Goal: Transaction & Acquisition: Subscribe to service/newsletter

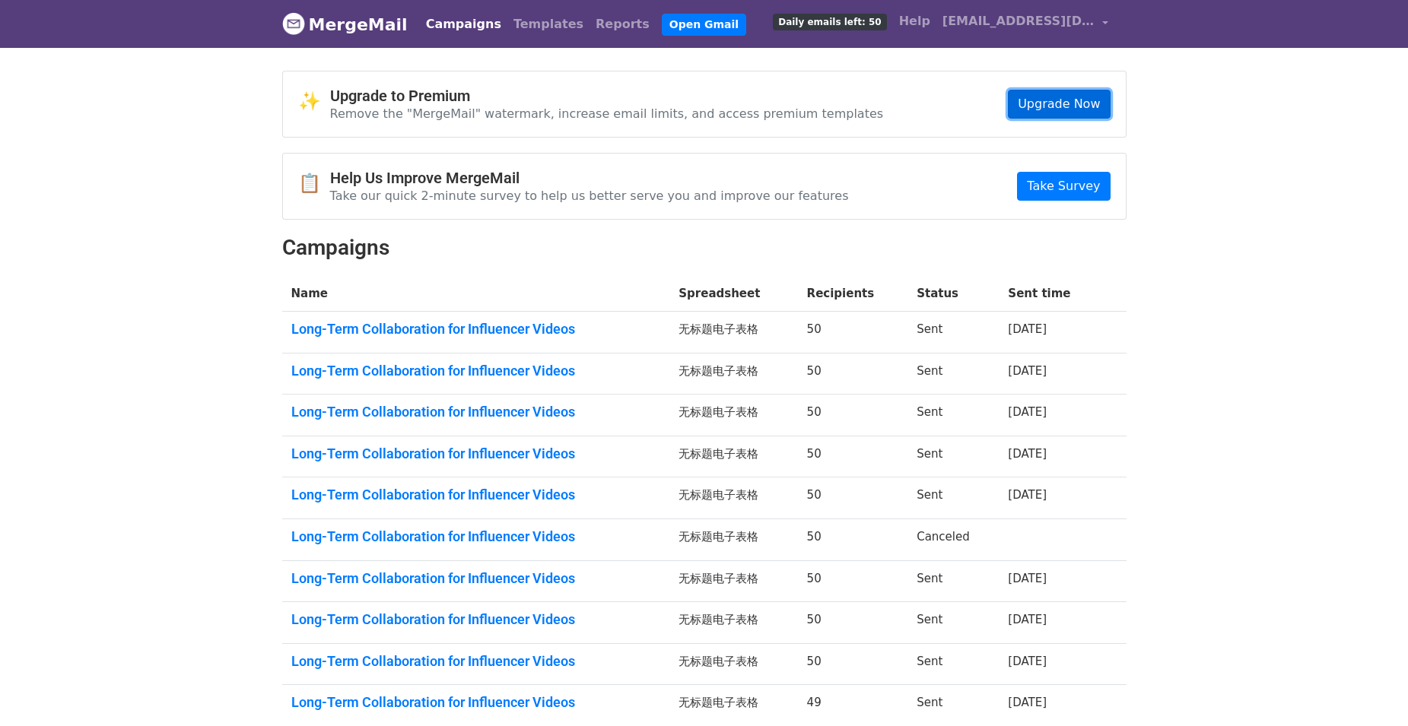
click at [1041, 100] on link "Upgrade Now" at bounding box center [1059, 104] width 102 height 29
drag, startPoint x: 1274, startPoint y: 545, endPoint x: 1181, endPoint y: 612, distance: 114.8
click at [1274, 545] on body "MergeMail Campaigns Templates Reports Open Gmail Daily emails left: 50 Help jtl…" at bounding box center [704, 413] width 1408 height 827
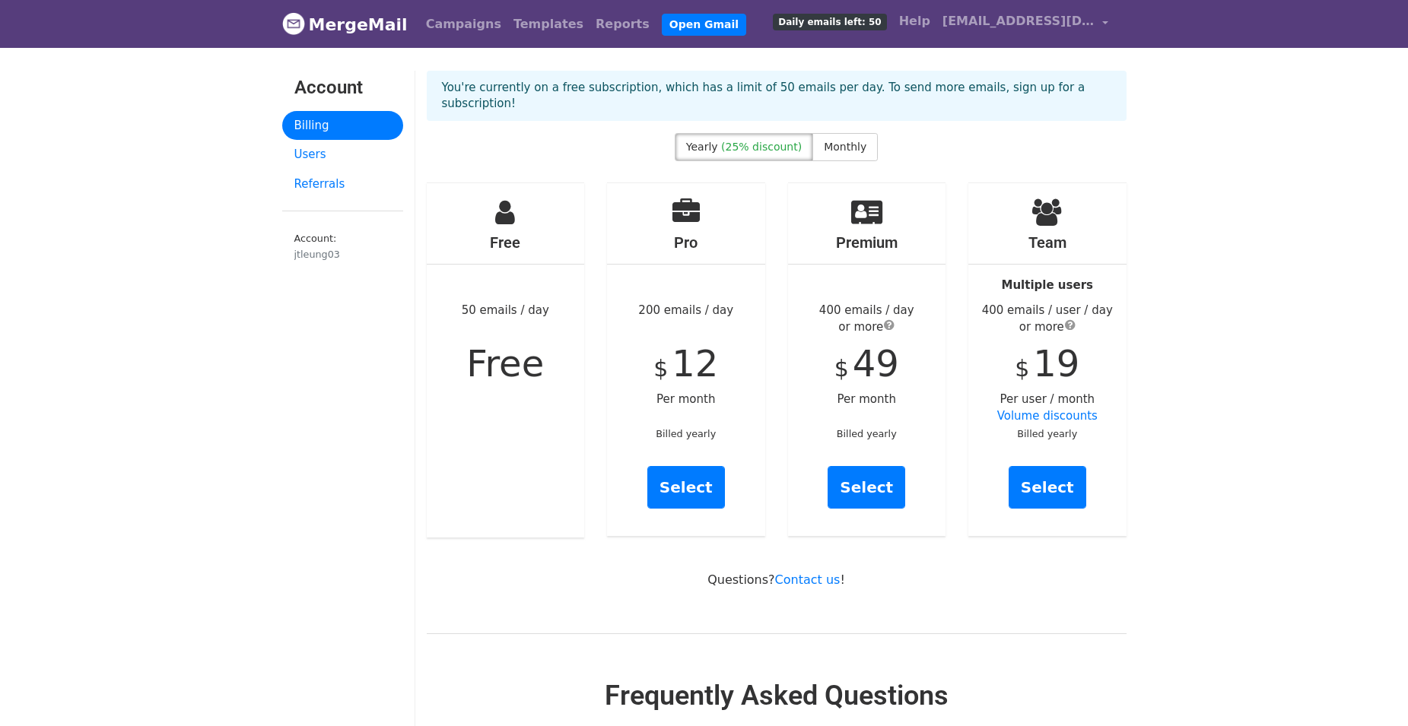
click at [862, 224] on icon at bounding box center [866, 211] width 31 height 27
click at [1062, 472] on link "Select" at bounding box center [1047, 487] width 78 height 43
click at [890, 472] on link "Select" at bounding box center [866, 487] width 78 height 43
click at [567, 344] on div "Free 50 emails / day Free" at bounding box center [506, 360] width 158 height 354
click at [491, 348] on span "Free" at bounding box center [505, 363] width 78 height 43
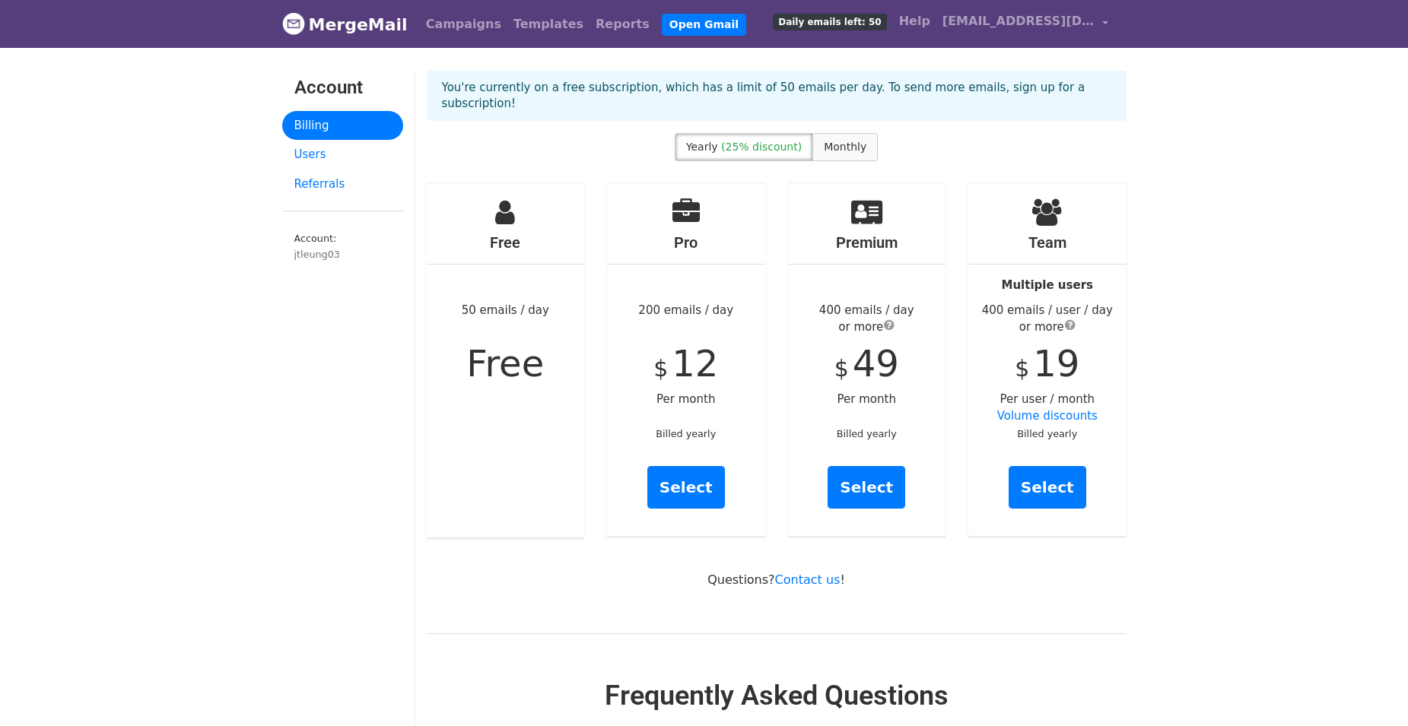
click at [840, 148] on span "Monthly" at bounding box center [845, 147] width 43 height 12
click at [1051, 487] on link "Select" at bounding box center [1047, 487] width 78 height 43
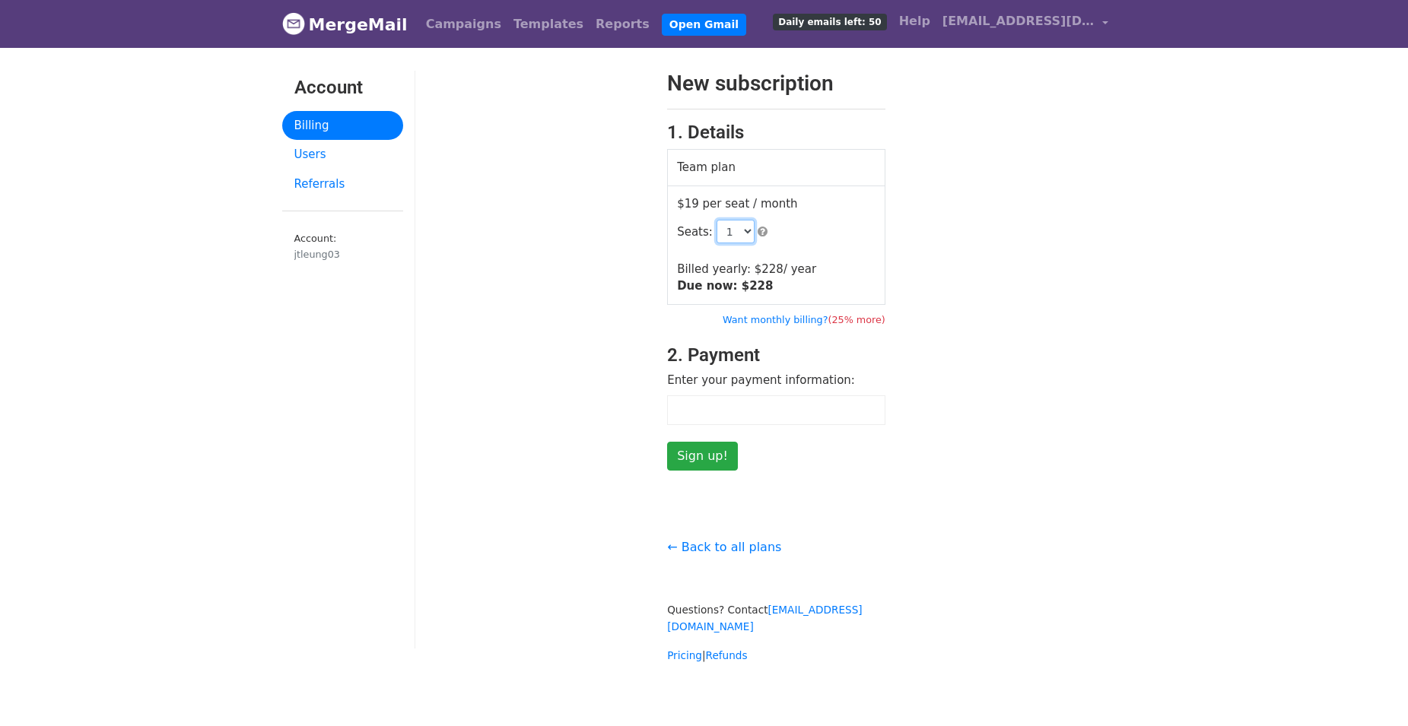
click at [727, 233] on select "1 2 3 4 5 6 7 8 9 10 11 12 13 14 15 16 17 18 19 20 21 22 23 24 25 26 27 28 29 3…" at bounding box center [735, 232] width 38 height 24
click at [731, 231] on select "1 2 3 4 5 6 7 8 9 10 11 12 13 14 15 16 17 18 19 20 21 22 23 24 25 26 27 28 29 3…" at bounding box center [735, 232] width 38 height 24
click at [909, 235] on div "New subscription 1. Details Team plan $19 per seat / month Seats: 1 2 3 4 5 6 7…" at bounding box center [776, 271] width 722 height 400
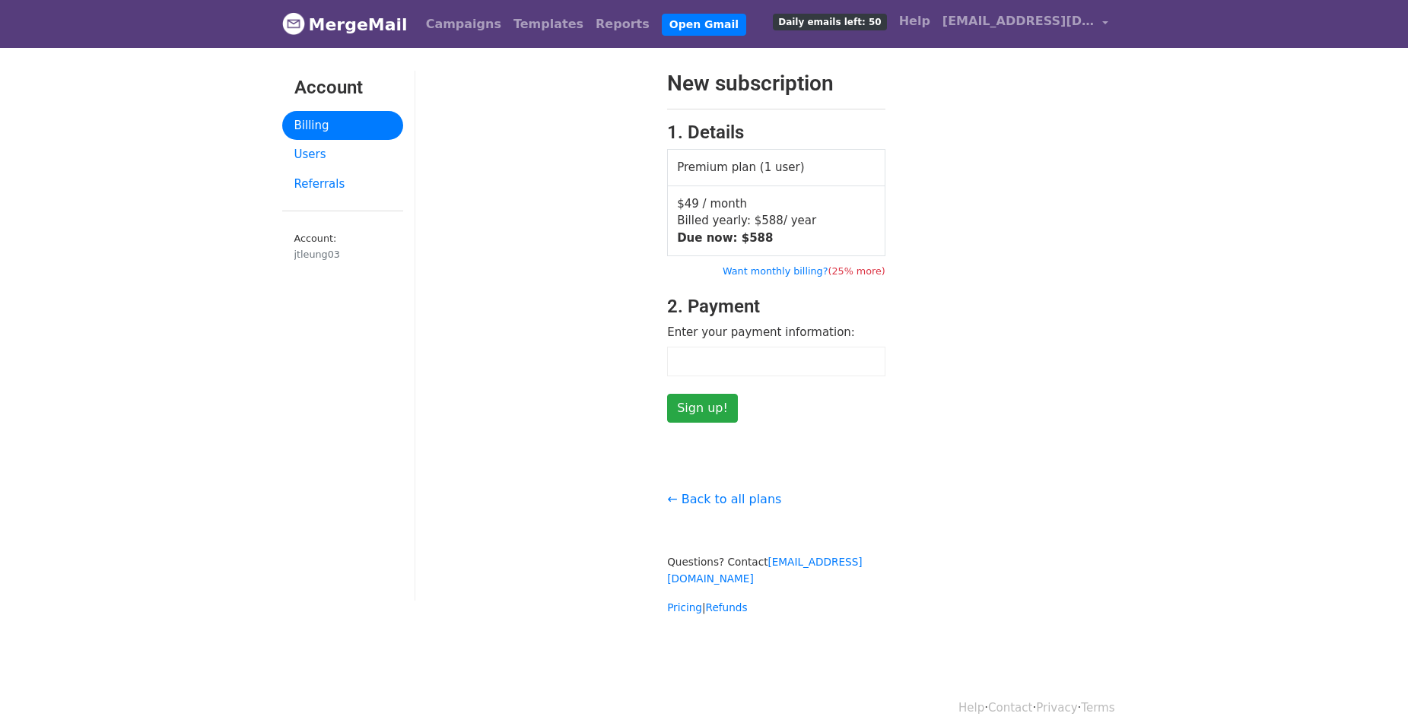
click at [719, 228] on td "$49 / month Billed yearly: $ 588 / year Due now: $ 588" at bounding box center [776, 221] width 217 height 71
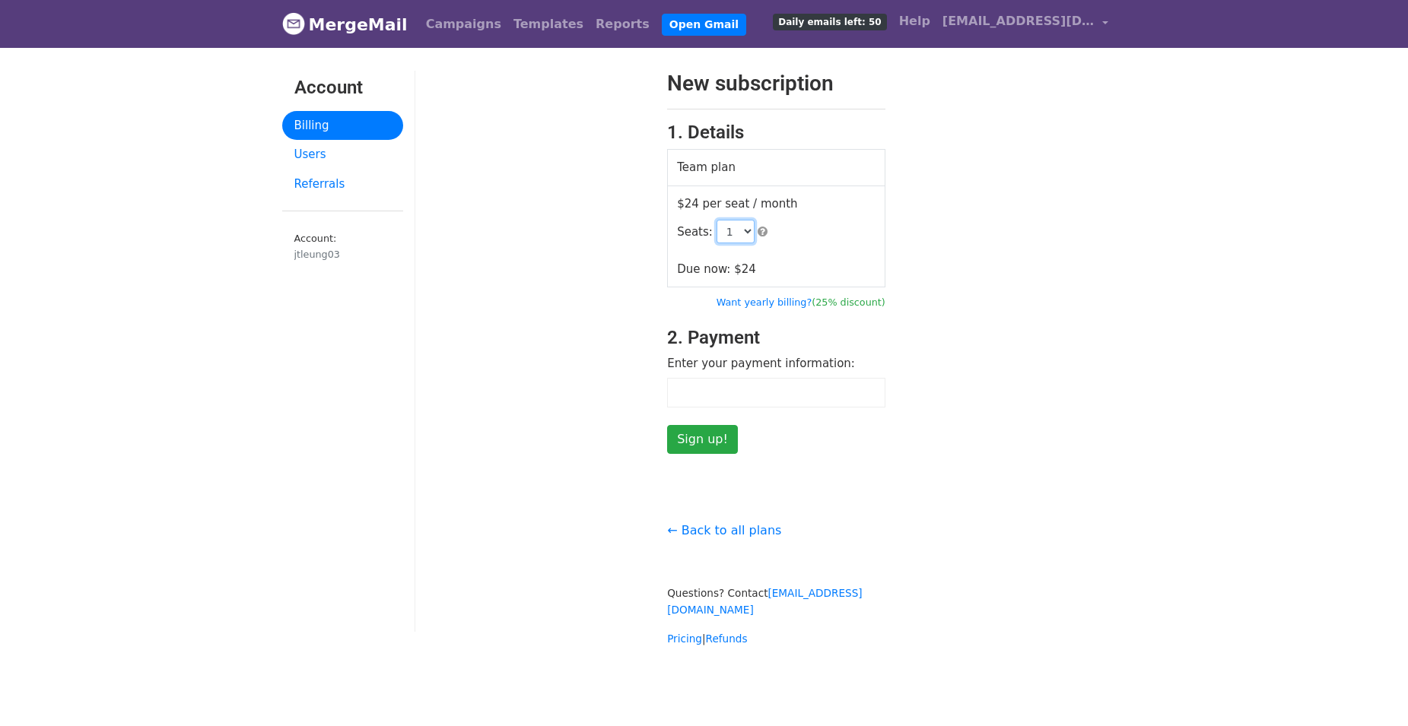
click at [739, 235] on select "1 2 3 4 5 6 7 8 9 10 11 12 13 14 15 16 17 18 19 20 21 22 23 24 25 26 27 28 29 3…" at bounding box center [735, 232] width 38 height 24
select select "3"
click at [716, 220] on select "1 2 3 4 5 6 7 8 9 10 11 12 13 14 15 16 17 18 19 20 21 22 23 24 25 26 27 28 29 3…" at bounding box center [735, 232] width 38 height 24
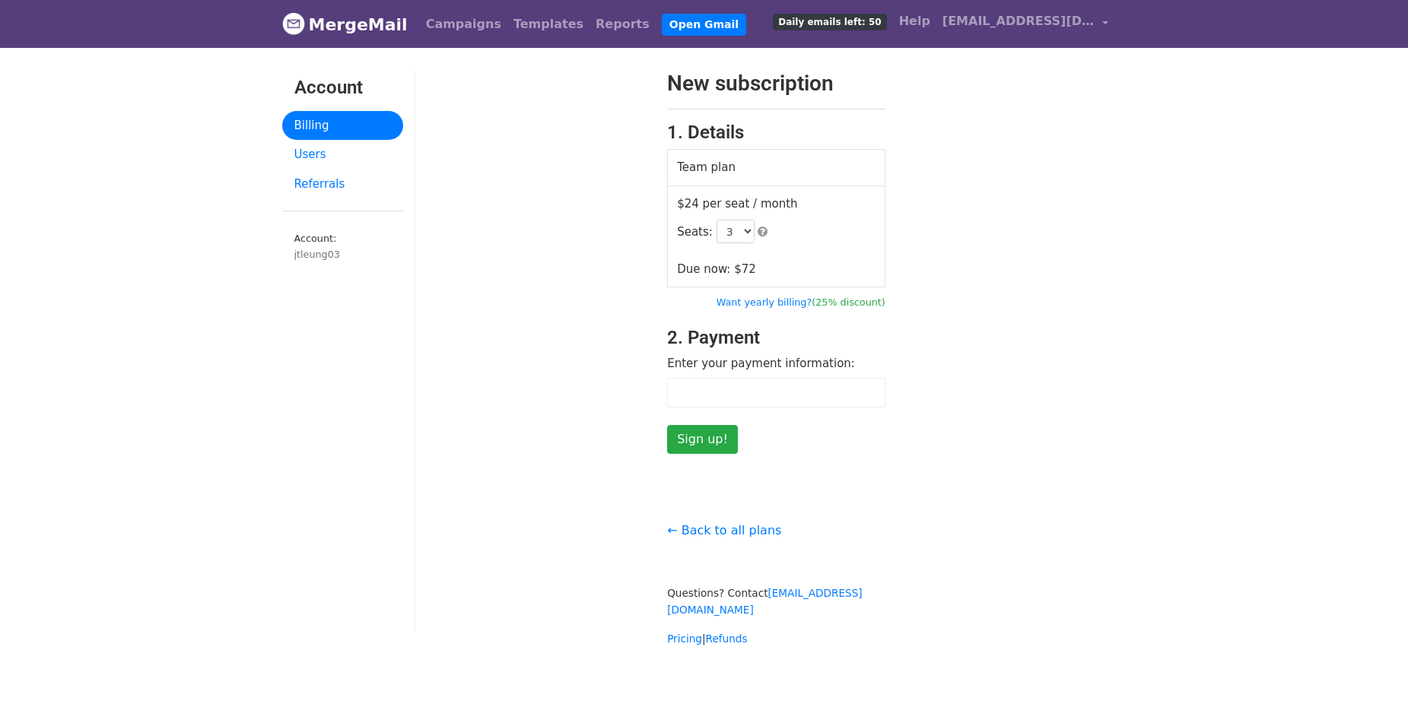
click at [722, 400] on div at bounding box center [776, 393] width 218 height 30
click at [735, 364] on label "Enter your payment information:" at bounding box center [761, 363] width 188 height 17
click at [754, 423] on form "New subscription 1. Details Team plan $24 per seat / month Seats: 1 2 3 4 5 6 7…" at bounding box center [776, 262] width 218 height 383
click at [713, 425] on input "Sign up!" at bounding box center [702, 439] width 71 height 29
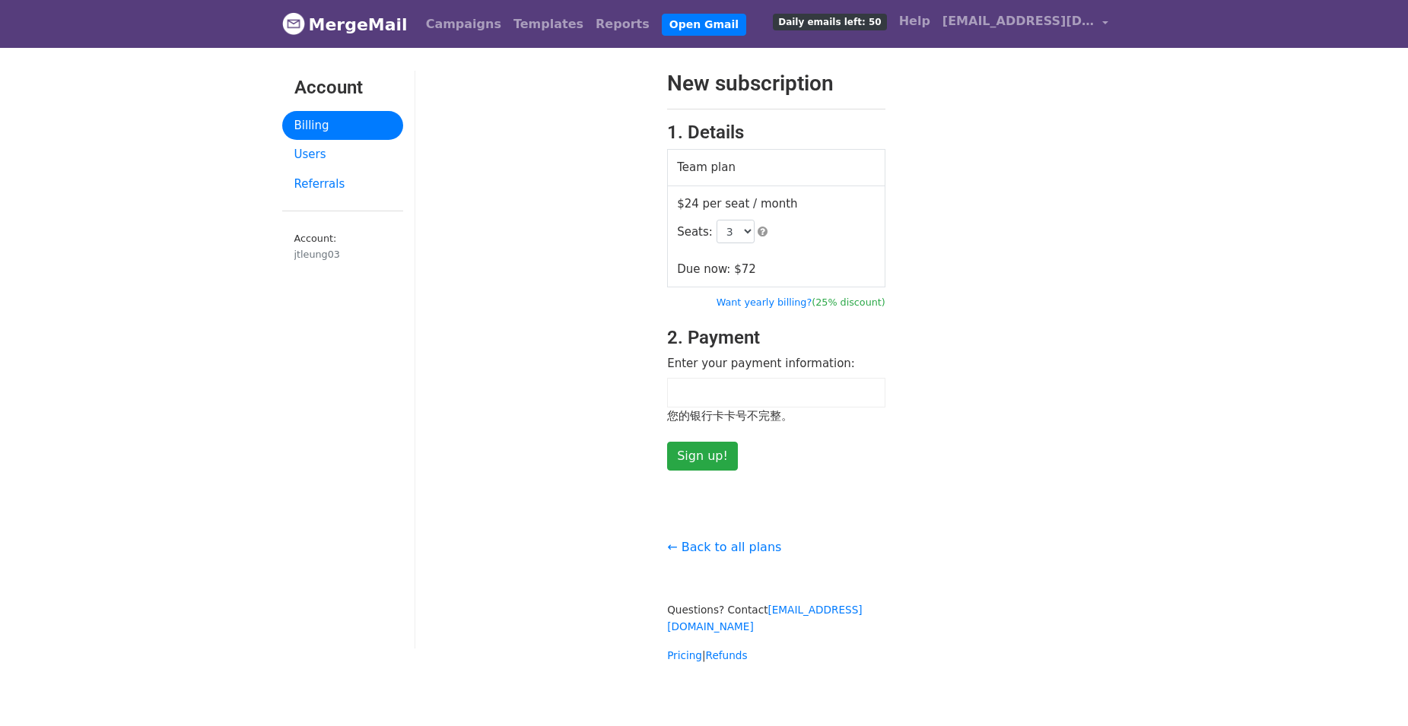
drag, startPoint x: 754, startPoint y: 421, endPoint x: 717, endPoint y: 400, distance: 42.5
click at [754, 420] on div "您的银行卡卡号不完整。" at bounding box center [776, 416] width 218 height 17
click at [776, 414] on div "您的银行卡卡号不完整。" at bounding box center [776, 416] width 218 height 17
click at [1151, 538] on body "MergeMail Campaigns Templates Reports Open Gmail Daily emails left: 50 Help [EM…" at bounding box center [704, 362] width 1408 height 725
click at [1119, 529] on div "← Back to all plans Questions? Contact [EMAIL_ADDRESS][DOMAIN_NAME] Pricing | R…" at bounding box center [776, 593] width 722 height 142
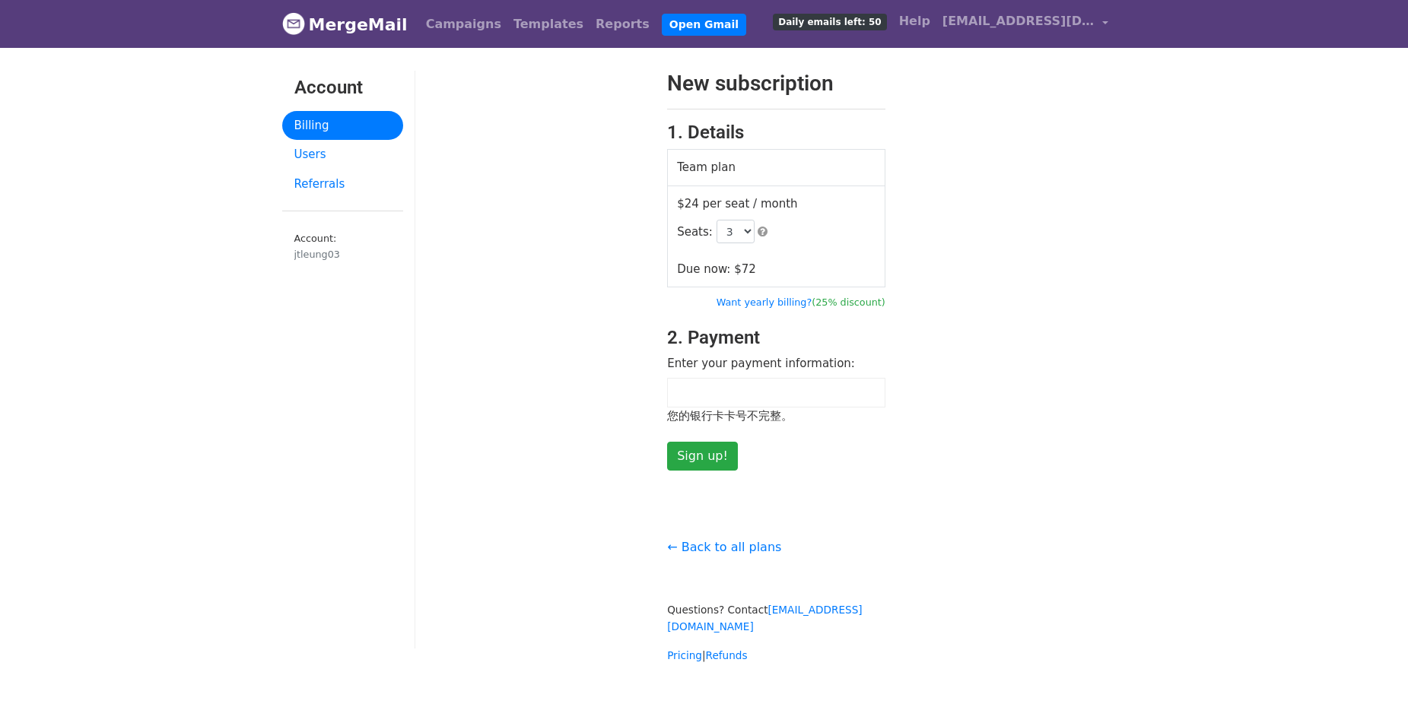
click at [1210, 602] on body "MergeMail Campaigns Templates Reports Open Gmail Daily emails left: 50 Help [EM…" at bounding box center [704, 362] width 1408 height 725
click at [744, 401] on div at bounding box center [776, 393] width 218 height 30
click at [776, 406] on div at bounding box center [776, 393] width 218 height 30
click at [1202, 495] on body "MergeMail Campaigns Templates Reports Open Gmail Daily emails left: 50 Help [EM…" at bounding box center [704, 362] width 1408 height 725
click at [767, 403] on div at bounding box center [776, 393] width 218 height 30
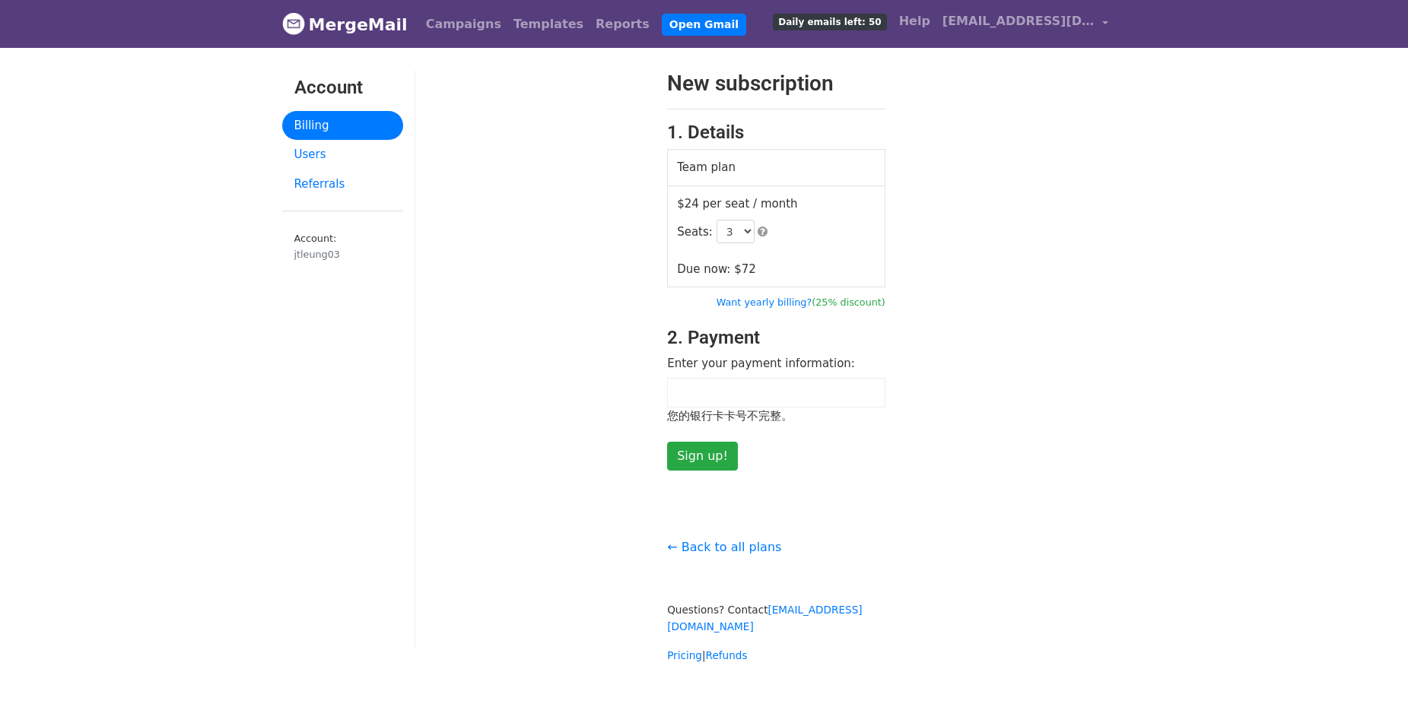
click at [767, 399] on div at bounding box center [776, 393] width 218 height 30
